Goal: Task Accomplishment & Management: Use online tool/utility

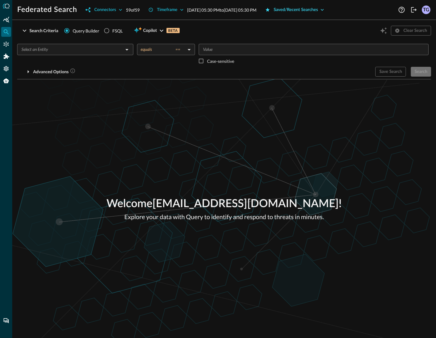
click at [318, 11] on div "Saved/Recent Searches" at bounding box center [296, 10] width 44 height 8
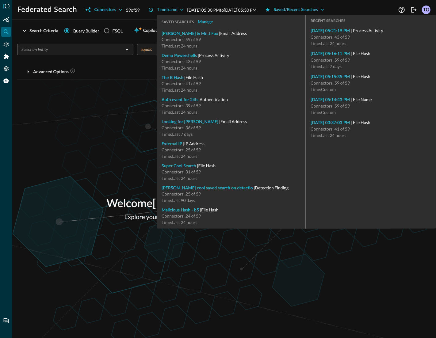
click at [105, 97] on div "Welcome [EMAIL_ADDRESS][DOMAIN_NAME] ! Explore your data with Query to identify…" at bounding box center [224, 208] width 424 height 259
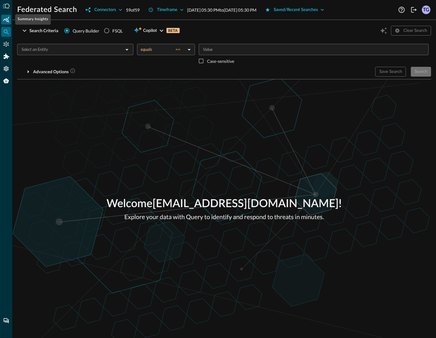
click at [9, 19] on icon "Summary Insights" at bounding box center [6, 20] width 6 height 6
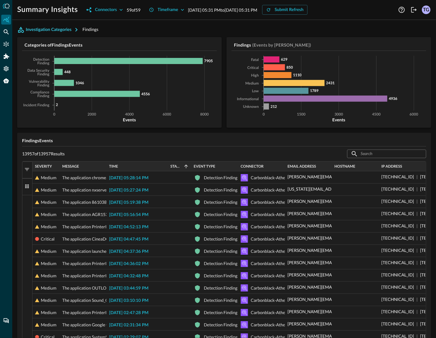
click at [67, 33] on button "Investigation Categories" at bounding box center [49, 30] width 65 height 10
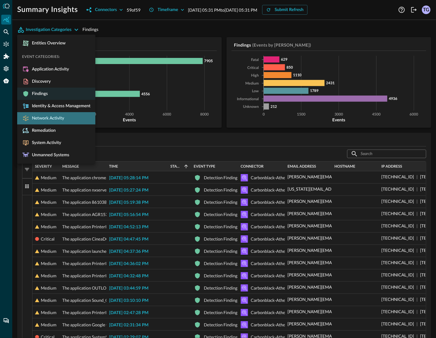
click at [58, 114] on li "Network Activity" at bounding box center [56, 118] width 78 height 12
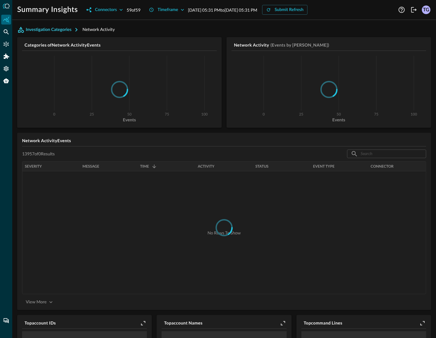
click at [49, 30] on button "Investigation Categories" at bounding box center [49, 30] width 65 height 10
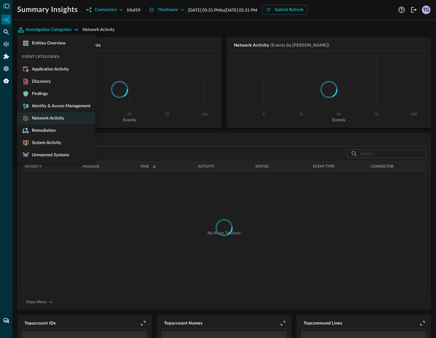
click at [147, 37] on div at bounding box center [218, 169] width 436 height 338
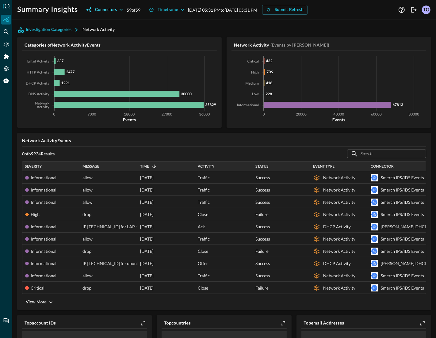
click at [114, 11] on div "Connectors" at bounding box center [106, 10] width 22 height 8
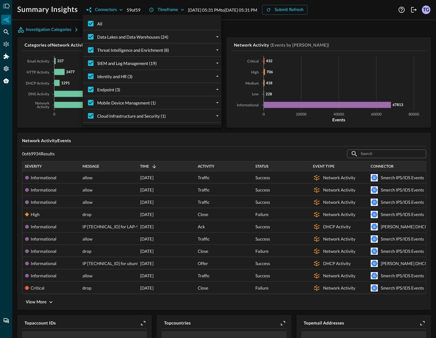
click at [283, 23] on div at bounding box center [218, 169] width 436 height 338
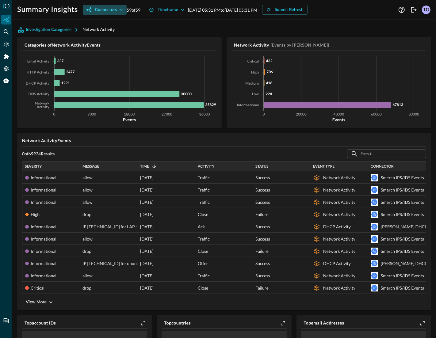
click at [120, 10] on icon "button" at bounding box center [121, 10] width 3 height 2
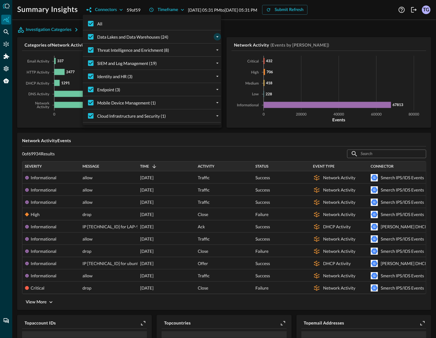
click at [219, 35] on icon "expand" at bounding box center [218, 37] width 6 height 6
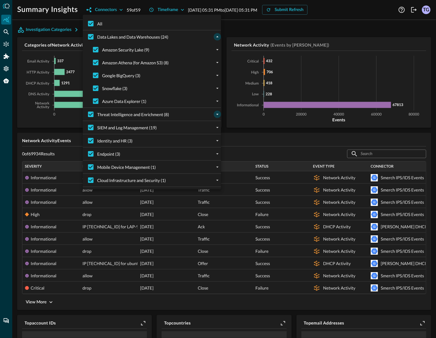
click at [215, 113] on icon "expand" at bounding box center [218, 115] width 6 height 6
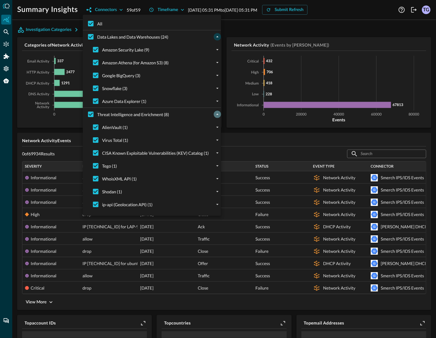
click at [216, 113] on icon "collapse" at bounding box center [218, 115] width 6 height 6
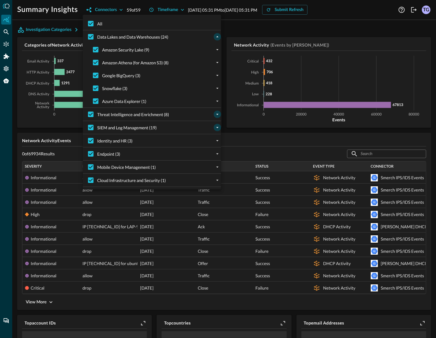
click at [215, 130] on icon "expand" at bounding box center [218, 128] width 6 height 6
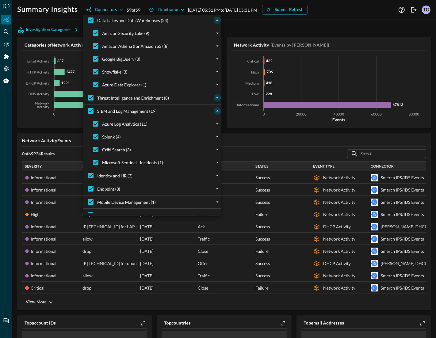
scroll to position [17, 0]
click at [215, 111] on icon "collapse" at bounding box center [218, 111] width 6 height 6
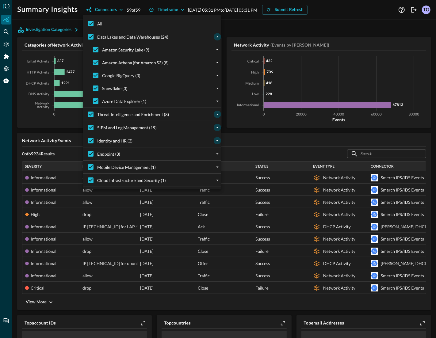
click at [218, 140] on icon "expand" at bounding box center [217, 140] width 2 height 1
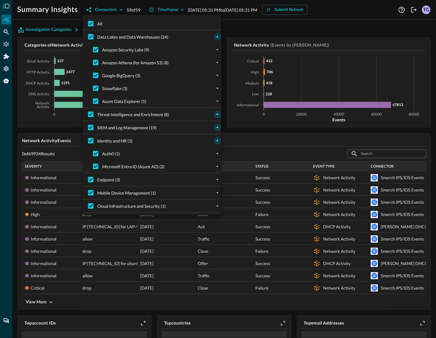
click at [217, 140] on icon "collapse" at bounding box center [218, 141] width 6 height 6
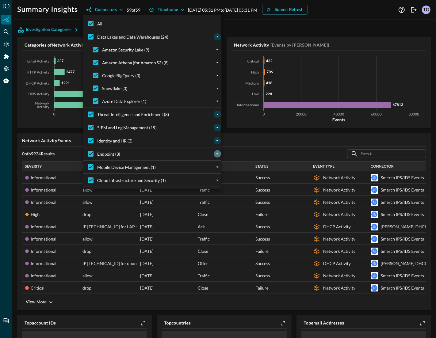
click at [216, 155] on icon "expand" at bounding box center [218, 154] width 6 height 6
click at [216, 155] on icon "collapse" at bounding box center [218, 154] width 6 height 6
click at [113, 11] on div at bounding box center [218, 169] width 436 height 338
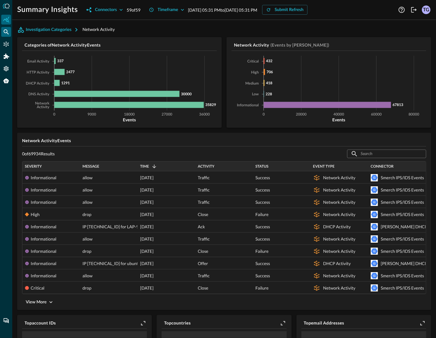
click at [6, 34] on icon "Federated Search" at bounding box center [6, 32] width 6 height 6
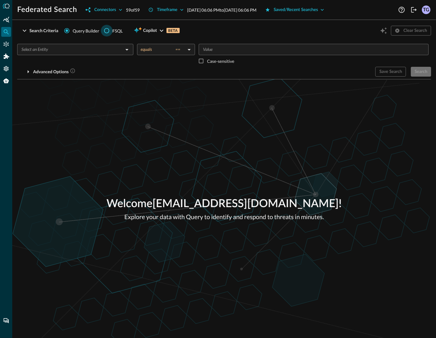
click at [108, 29] on input "FSQL" at bounding box center [107, 31] width 12 height 12
radio input "true"
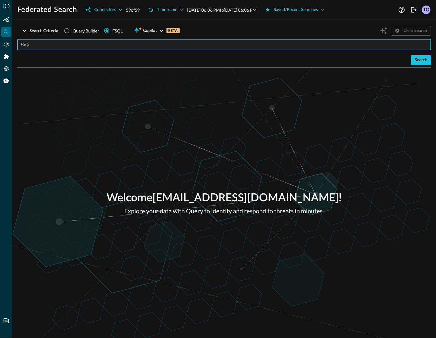
click at [98, 45] on input "text" at bounding box center [226, 44] width 410 height 11
paste input "QUERY detection_finding.**, email_activity.** WITH detection_finding.severity_i…"
type input "QUERY detection_finding.**, email_activity.** WITH detection_finding.severity_i…"
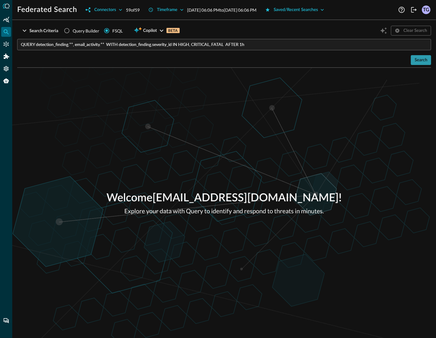
click at [416, 60] on div "Search" at bounding box center [421, 60] width 13 height 8
